Goal: Find specific page/section: Find specific page/section

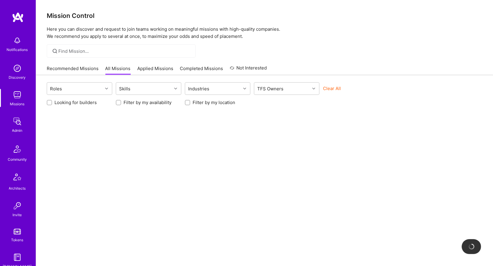
click at [7, 129] on link "Admin" at bounding box center [17, 124] width 37 height 18
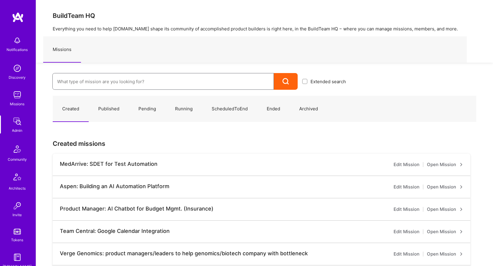
click at [95, 87] on input at bounding box center [163, 81] width 212 height 15
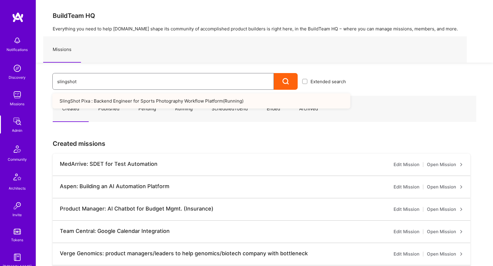
type input "slingshot"
click at [108, 97] on link "SlingShot Pixa : Backend Engineer for Sports Photography Workflow Platform ( Ru…" at bounding box center [201, 100] width 298 height 15
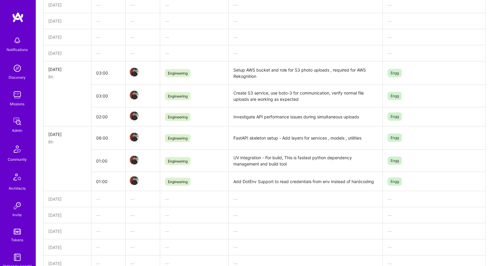
scroll to position [399, 0]
